Goal: Information Seeking & Learning: Understand process/instructions

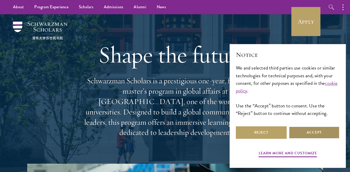
click at [315, 131] on button "Accept" at bounding box center [314, 132] width 51 height 12
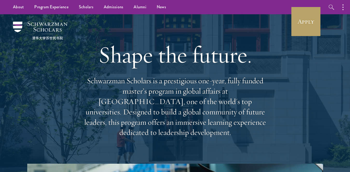
click at [191, 8] on ul "About Overview Leadership Donors Program Experience Overview Curriculum Student…" at bounding box center [122, 7] width 228 height 14
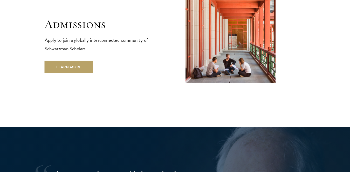
scroll to position [882, 0]
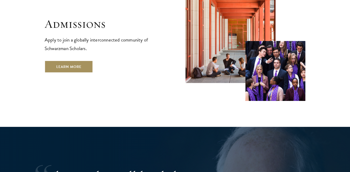
click at [70, 60] on link "Learn More" at bounding box center [69, 66] width 49 height 12
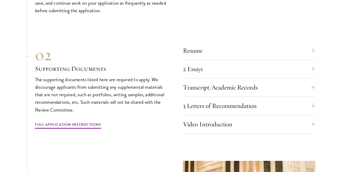
scroll to position [1686, 0]
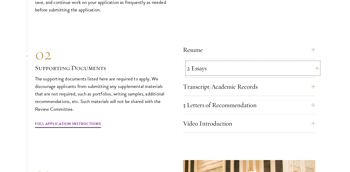
click at [316, 66] on button "2 Essays" at bounding box center [253, 68] width 132 height 12
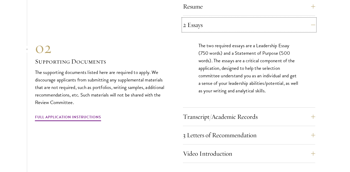
scroll to position [1738, 0]
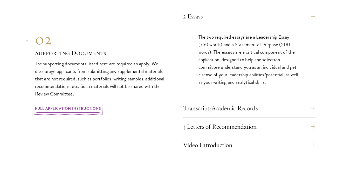
click at [87, 108] on link "Full Application Instructions" at bounding box center [68, 109] width 66 height 8
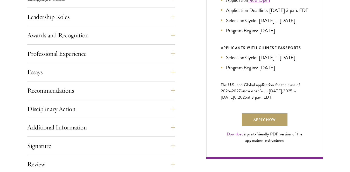
scroll to position [311, 0]
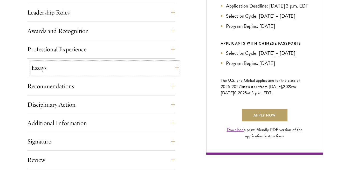
click at [173, 66] on button "Essays" at bounding box center [105, 67] width 148 height 12
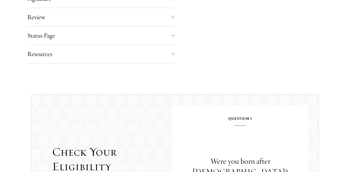
scroll to position [467, 0]
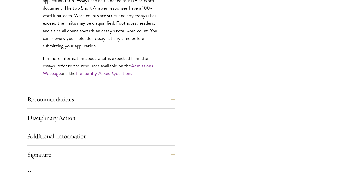
click at [143, 66] on link "Admissions Webpage" at bounding box center [98, 69] width 110 height 15
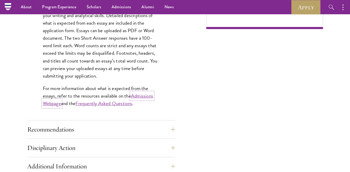
scroll to position [415, 0]
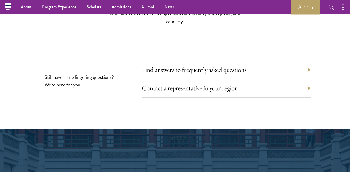
scroll to position [2398, 0]
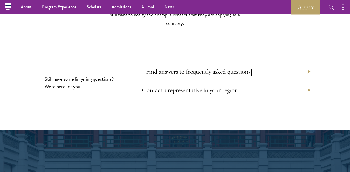
click at [195, 70] on link "Find answers to frequently asked questions" at bounding box center [198, 71] width 105 height 8
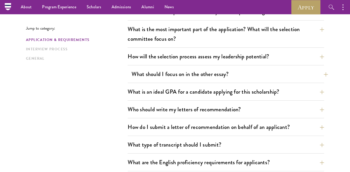
scroll to position [285, 0]
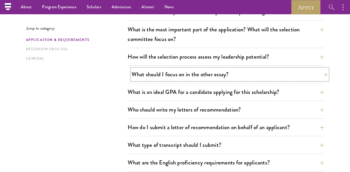
click at [197, 74] on button "What should I focus on in the other essay?" at bounding box center [229, 74] width 196 height 12
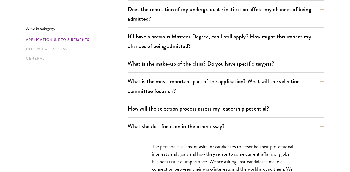
scroll to position [311, 0]
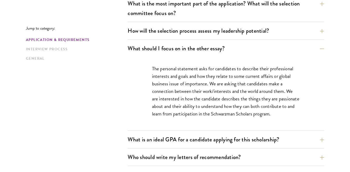
click at [282, 110] on p "The personal statement asks for candidates to describe their professional inter…" at bounding box center [226, 91] width 148 height 53
click at [282, 115] on p "The personal statement asks for candidates to describe their professional inter…" at bounding box center [226, 91] width 148 height 53
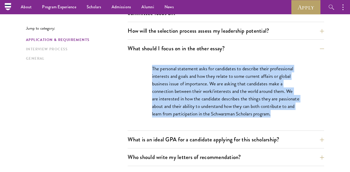
drag, startPoint x: 151, startPoint y: 67, endPoint x: 282, endPoint y: 117, distance: 140.5
click at [282, 117] on div "The personal statement asks for candidates to describe their professional inter…" at bounding box center [225, 93] width 179 height 73
copy p "The personal statement asks for candidates to describe their professional inter…"
click at [175, 84] on p "The personal statement asks for candidates to describe their professional inter…" at bounding box center [226, 91] width 148 height 53
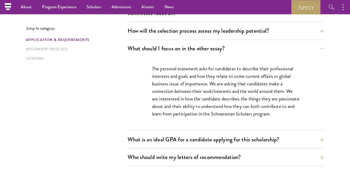
click at [232, 107] on p "The personal statement asks for candidates to describe their professional inter…" at bounding box center [226, 91] width 148 height 53
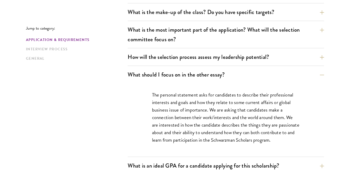
scroll to position [285, 0]
